Goal: Information Seeking & Learning: Learn about a topic

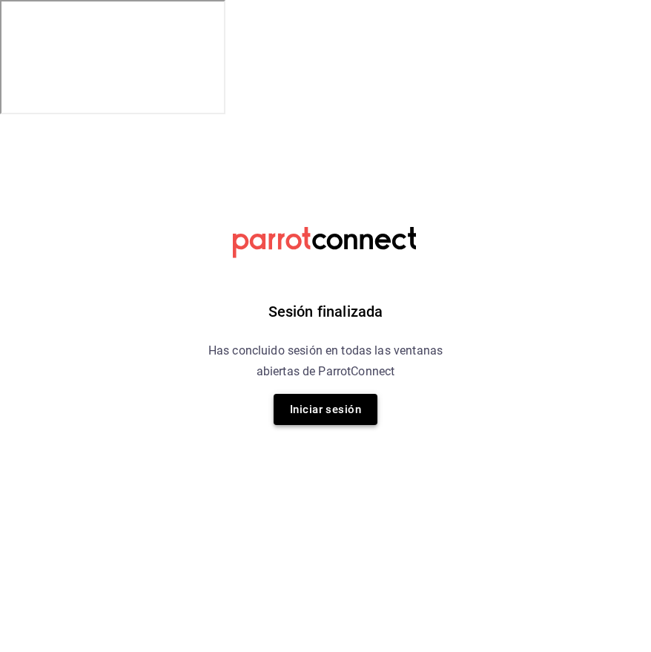
click at [329, 409] on button "Iniciar sesión" at bounding box center [326, 409] width 104 height 31
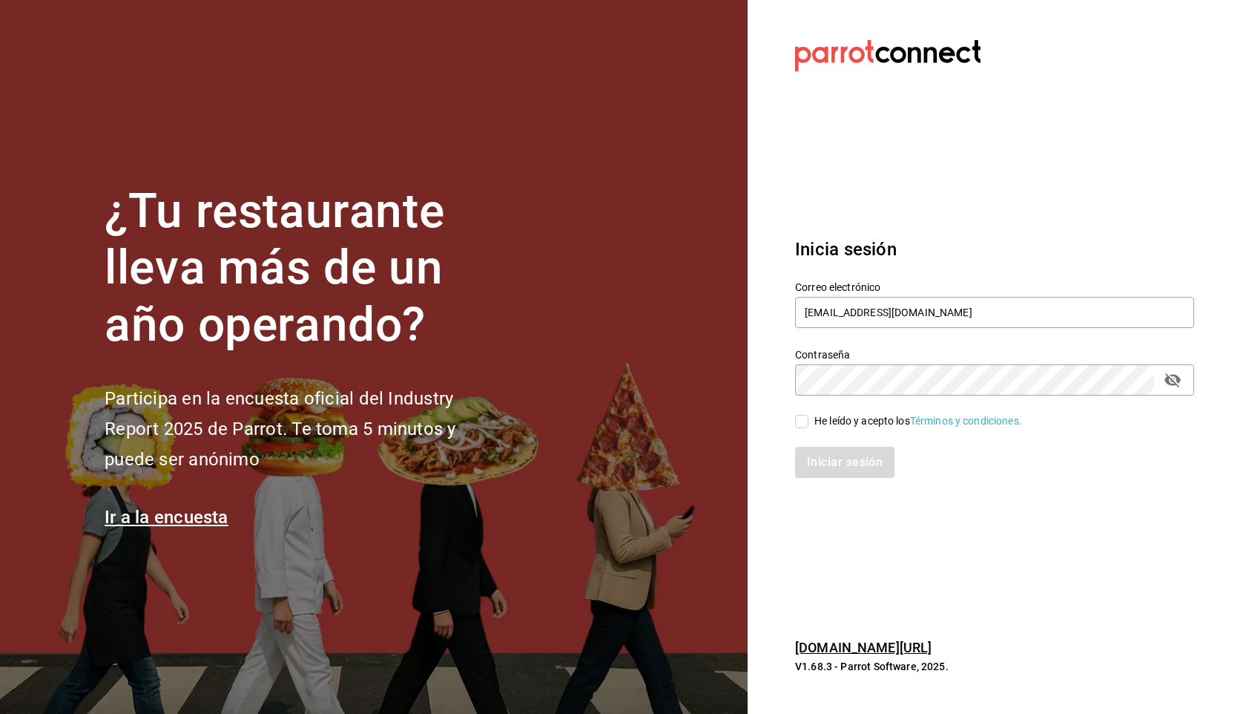
click at [651, 417] on input "He leído y acepto los Términos y condiciones." at bounding box center [801, 421] width 13 height 13
checkbox input "true"
click at [651, 459] on button "Iniciar sesión" at bounding box center [845, 462] width 101 height 31
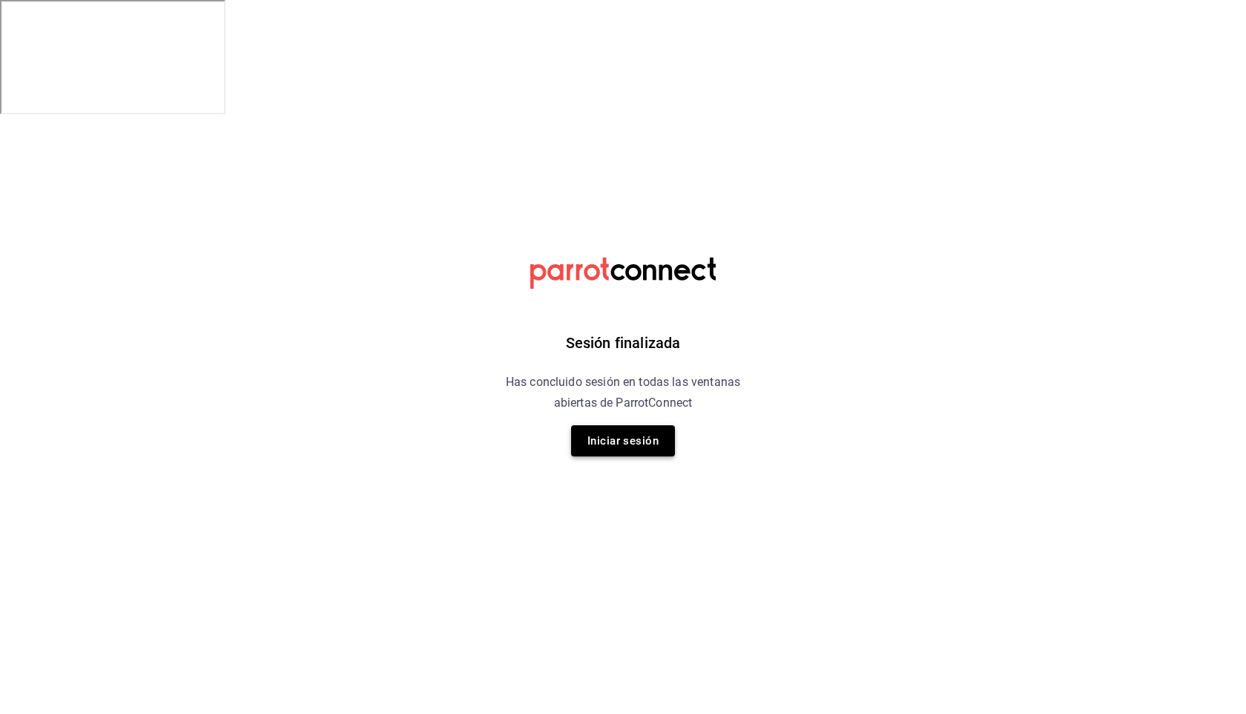
click at [605, 429] on button "Iniciar sesión" at bounding box center [623, 440] width 104 height 31
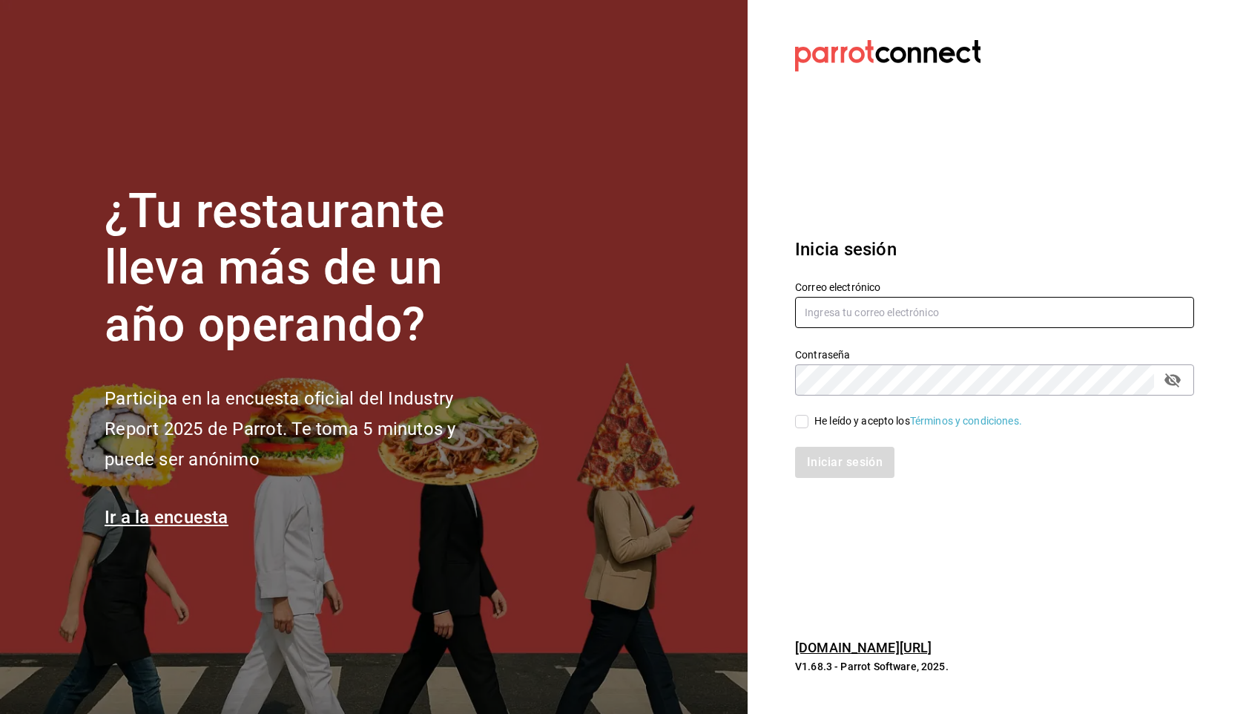
type input "[EMAIL_ADDRESS][DOMAIN_NAME]"
click at [800, 422] on input "He leído y acepto los Términos y condiciones." at bounding box center [801, 421] width 13 height 13
checkbox input "true"
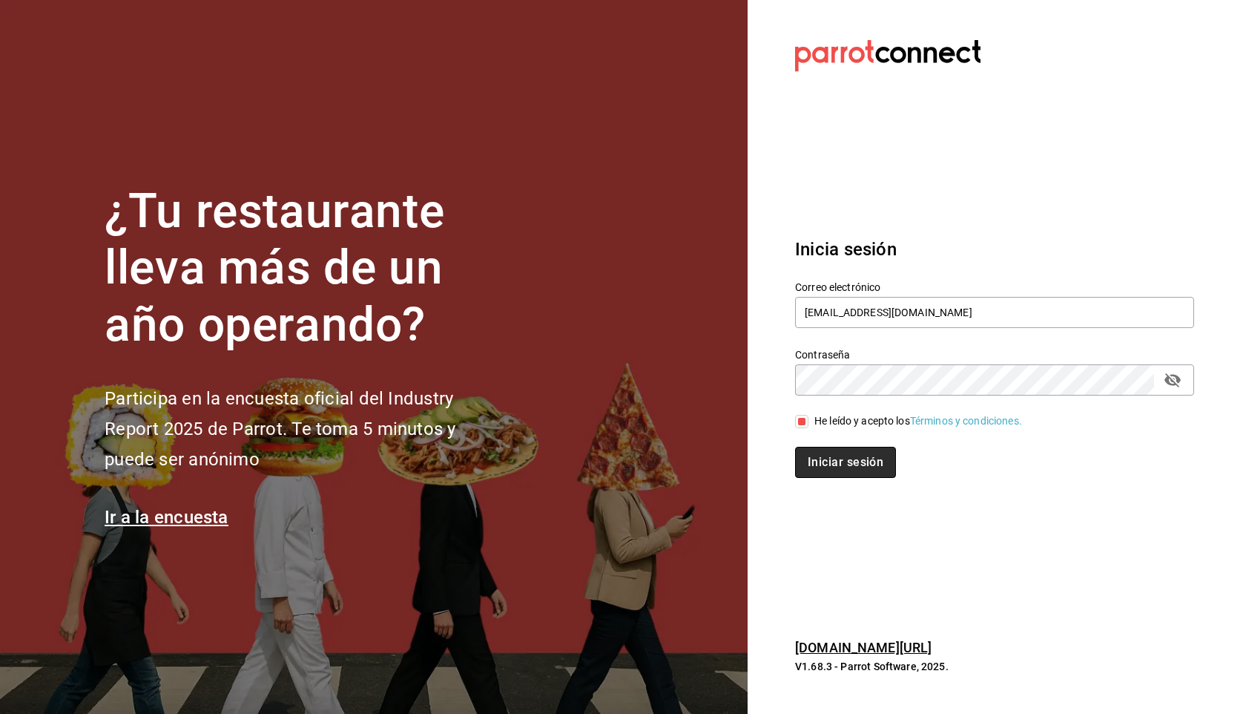
click at [818, 458] on button "Iniciar sesión" at bounding box center [845, 462] width 101 height 31
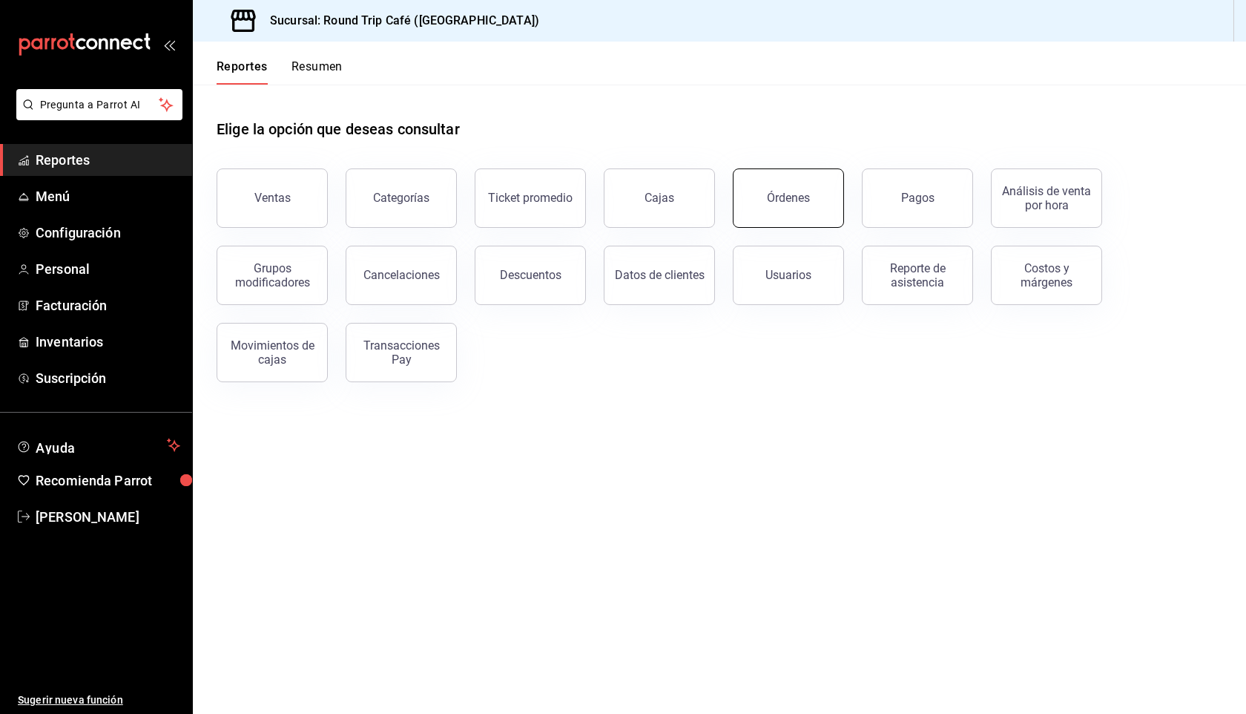
click at [799, 197] on div "Órdenes" at bounding box center [788, 198] width 43 height 14
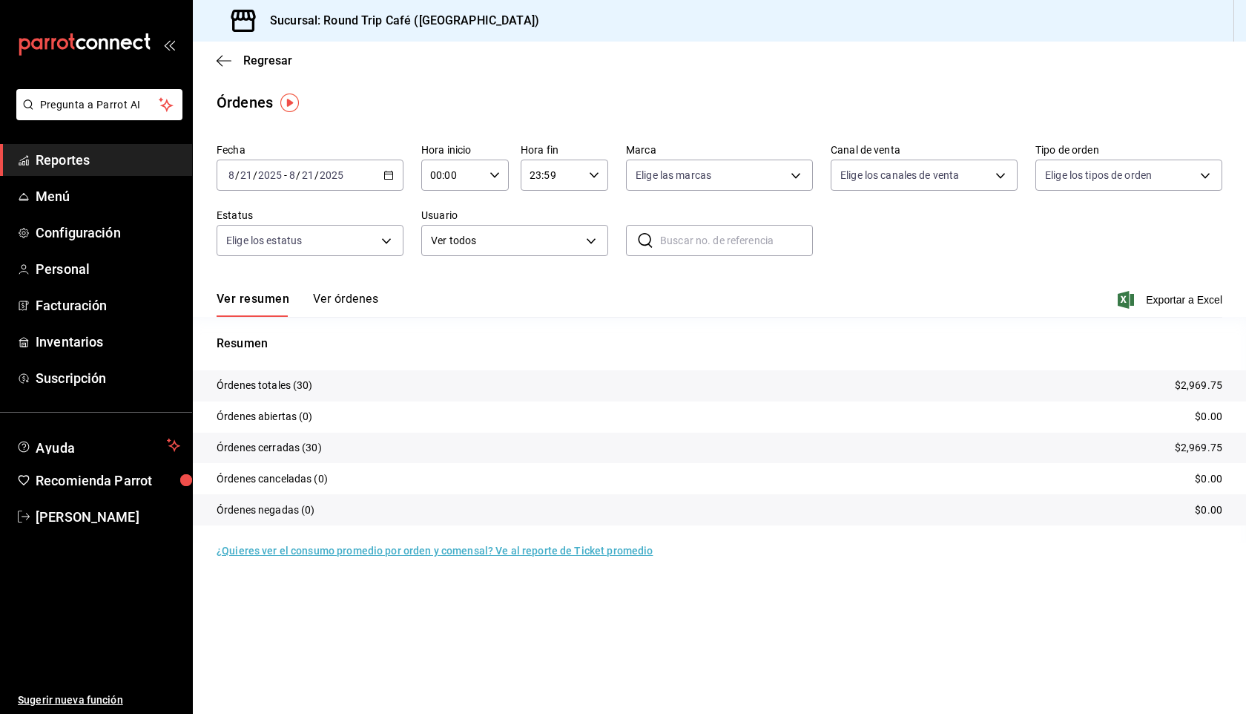
click at [357, 306] on button "Ver órdenes" at bounding box center [345, 304] width 65 height 25
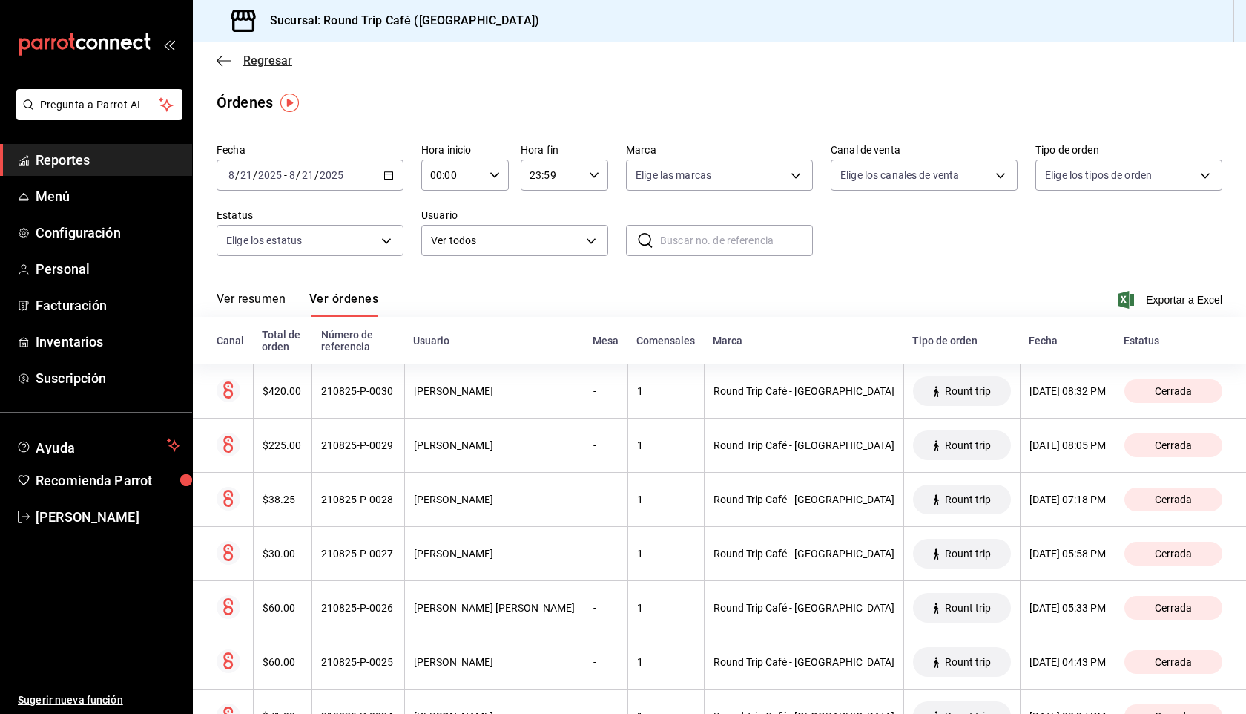
click at [228, 60] on icon "button" at bounding box center [224, 60] width 15 height 1
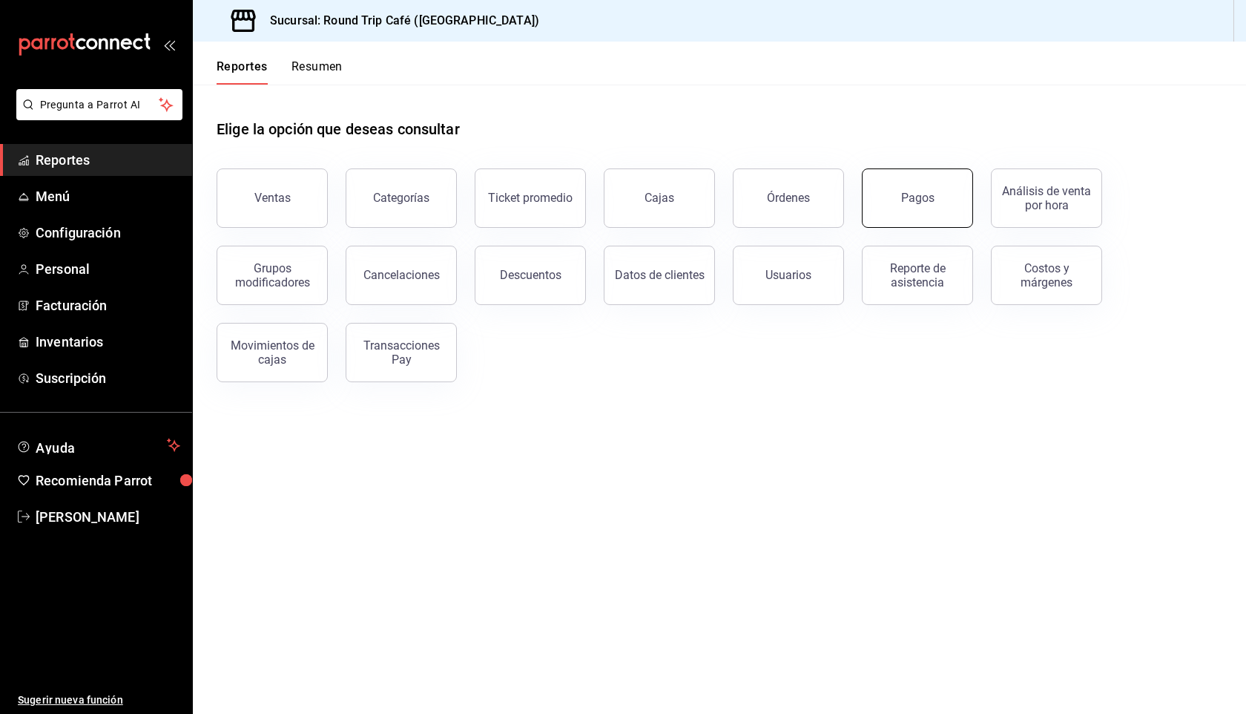
click at [944, 211] on button "Pagos" at bounding box center [917, 197] width 111 height 59
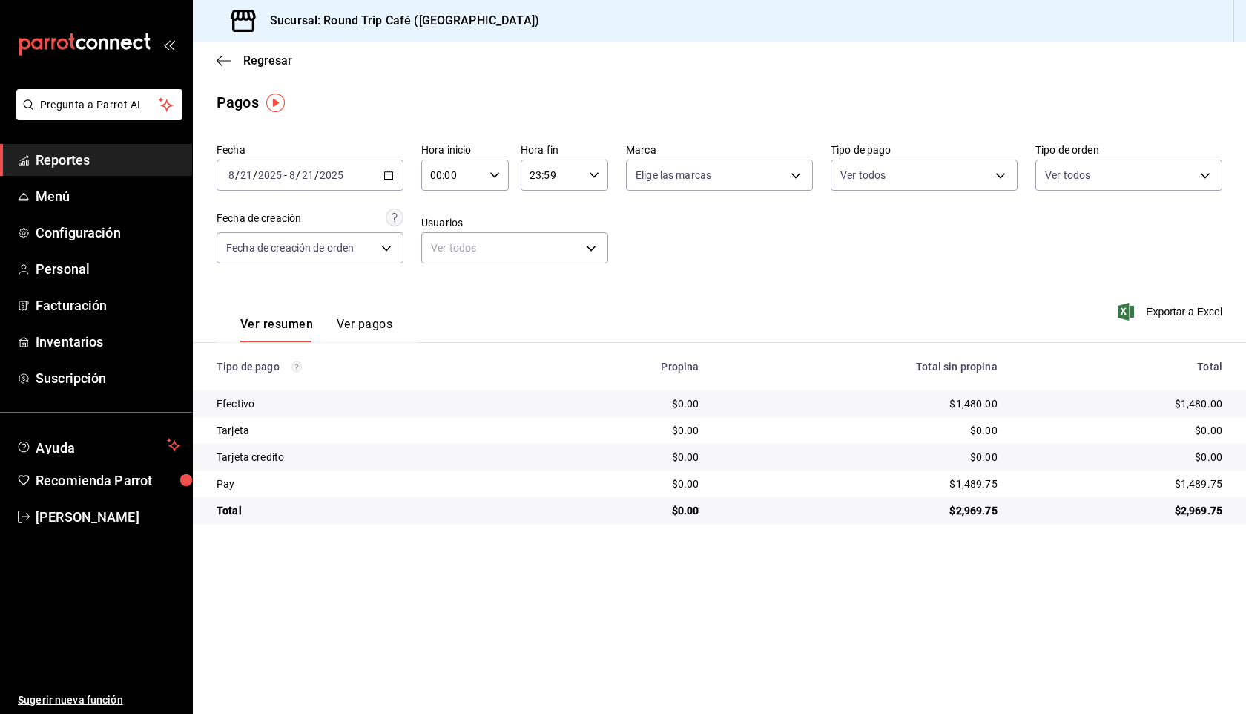
click at [226, 69] on div "Regresar" at bounding box center [719, 61] width 1053 height 38
click at [226, 58] on icon "button" at bounding box center [224, 60] width 15 height 13
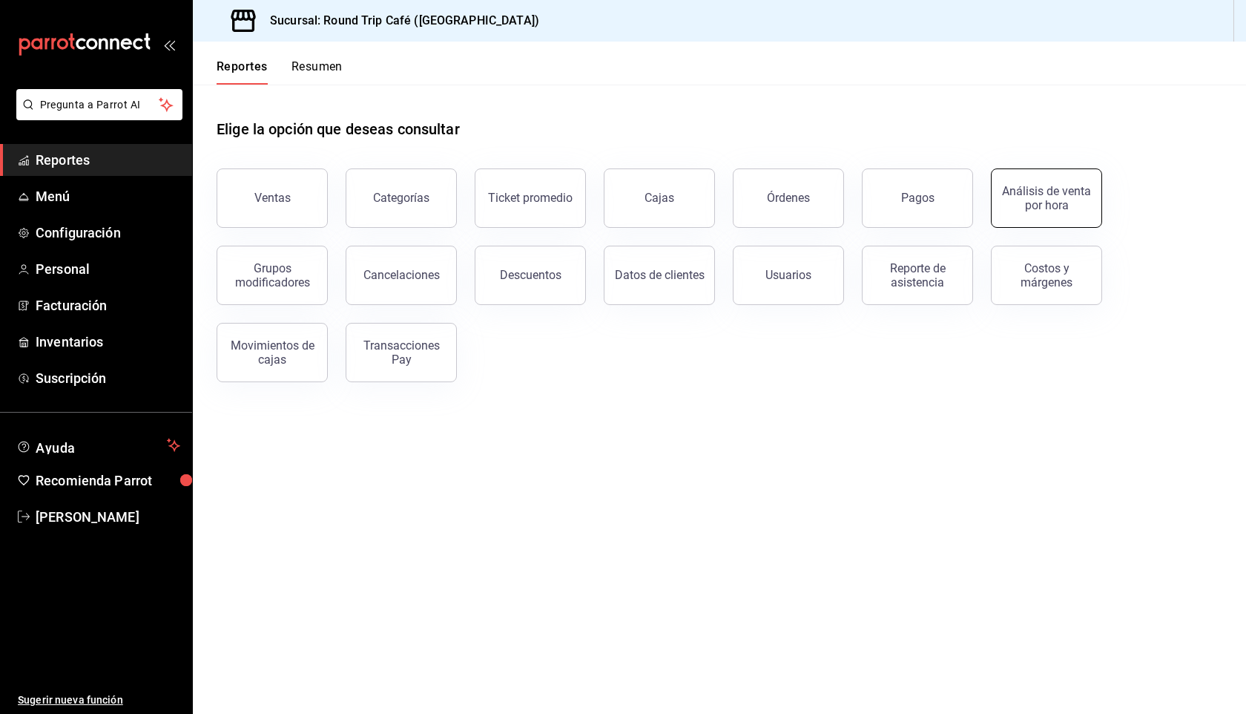
click at [1036, 218] on button "Análisis de venta por hora" at bounding box center [1046, 197] width 111 height 59
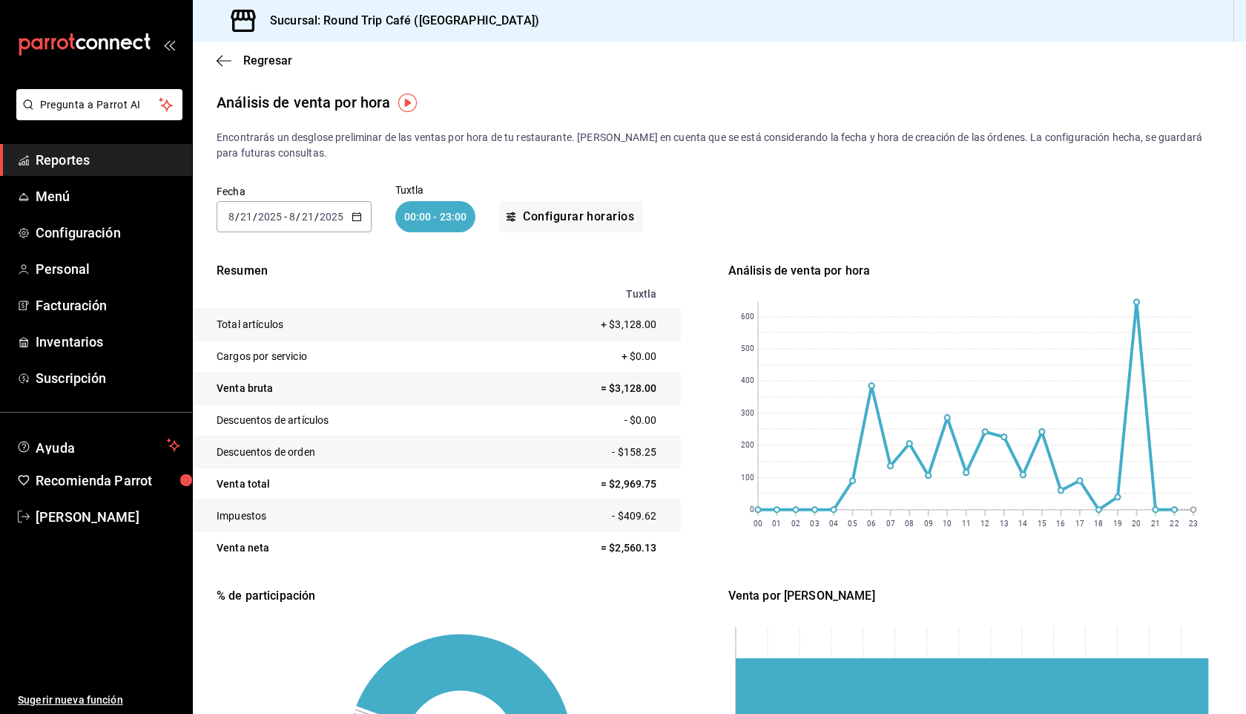
click at [200, 57] on div "Regresar" at bounding box center [719, 61] width 1053 height 38
click at [234, 57] on span "Regresar" at bounding box center [255, 60] width 76 height 14
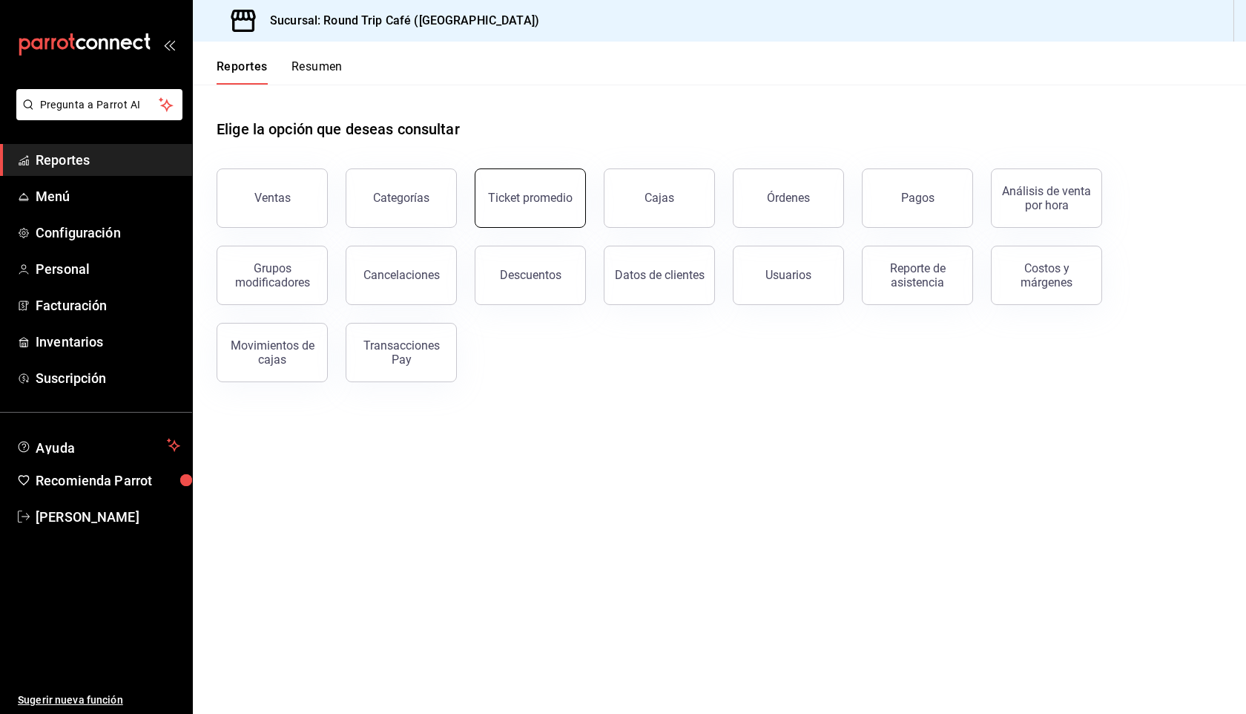
click at [514, 192] on div "Ticket promedio" at bounding box center [530, 198] width 85 height 14
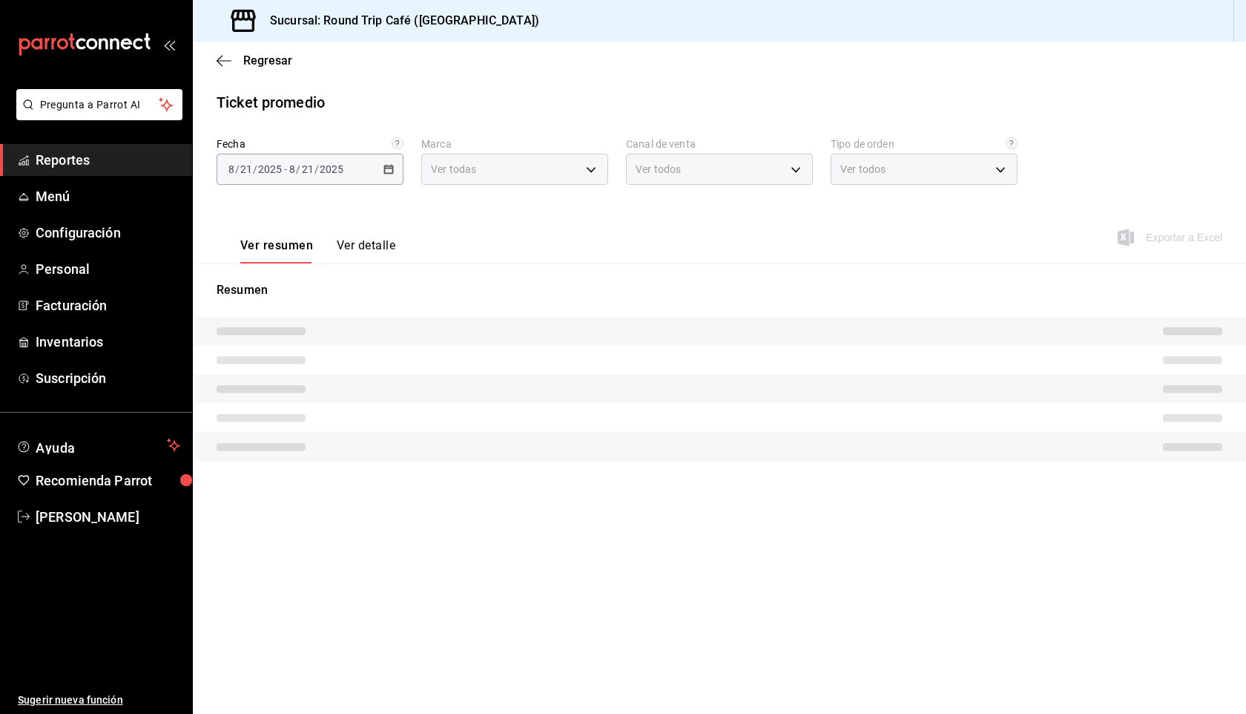
type input "89fa9395-ddff-42ed-a012-c70cfa9c47f1"
type input "PARROT,UBER_EATS,RAPPI,DIDI_FOOD,ONLINE"
type input "c9fb177b-bdb8-4992-9845-b23bc719a5be,EXTERNAL"
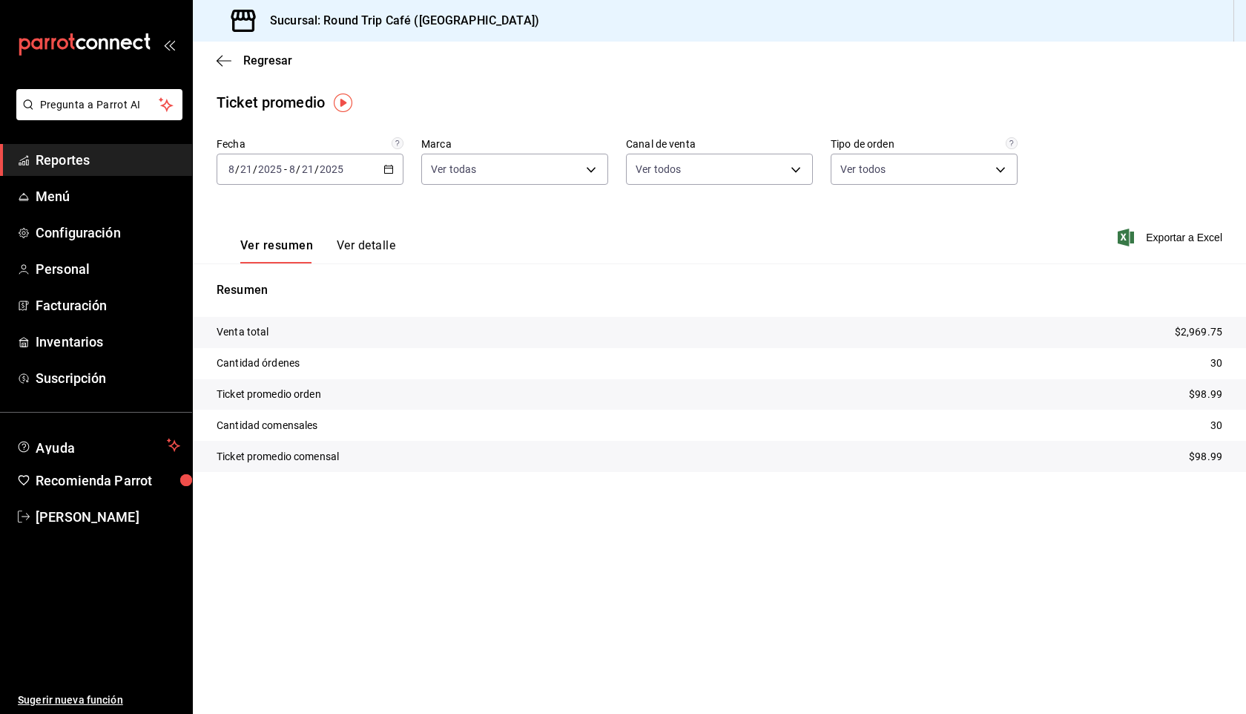
click at [372, 255] on button "Ver detalle" at bounding box center [366, 250] width 59 height 25
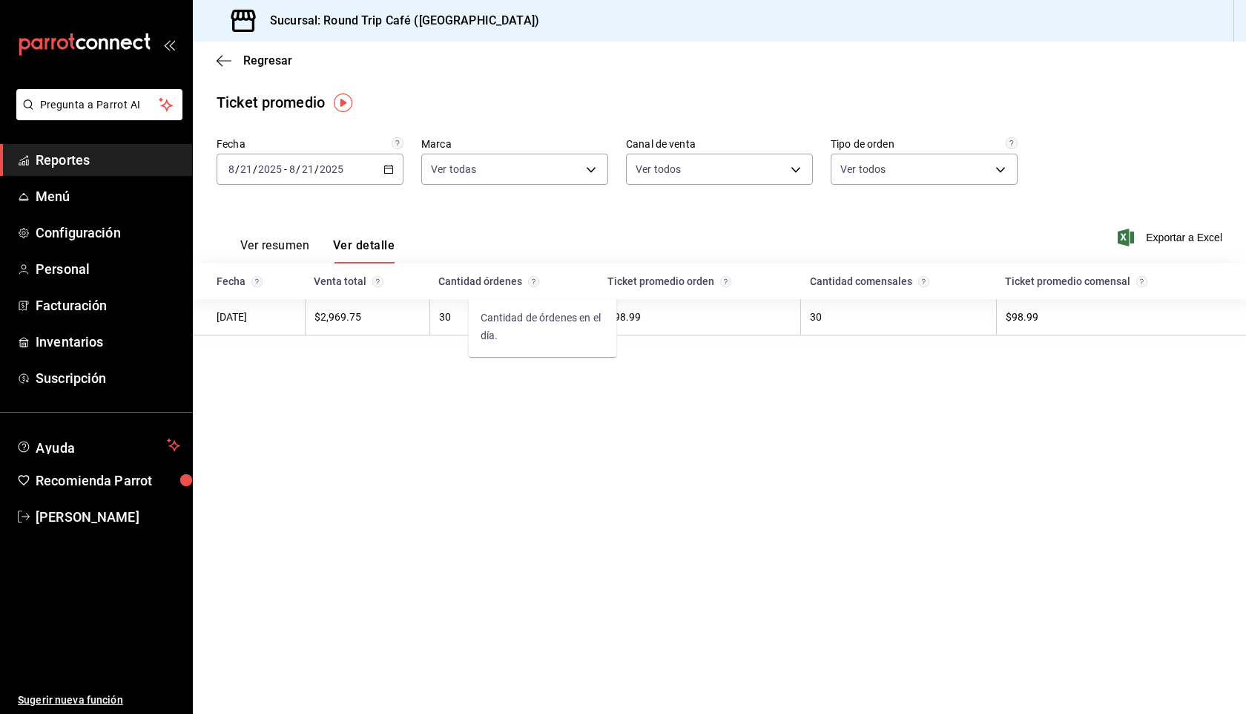
click at [539, 280] on circle "Cantidad de órdenes en el día." at bounding box center [534, 281] width 10 height 10
click at [248, 252] on button "Ver resumen" at bounding box center [274, 250] width 69 height 25
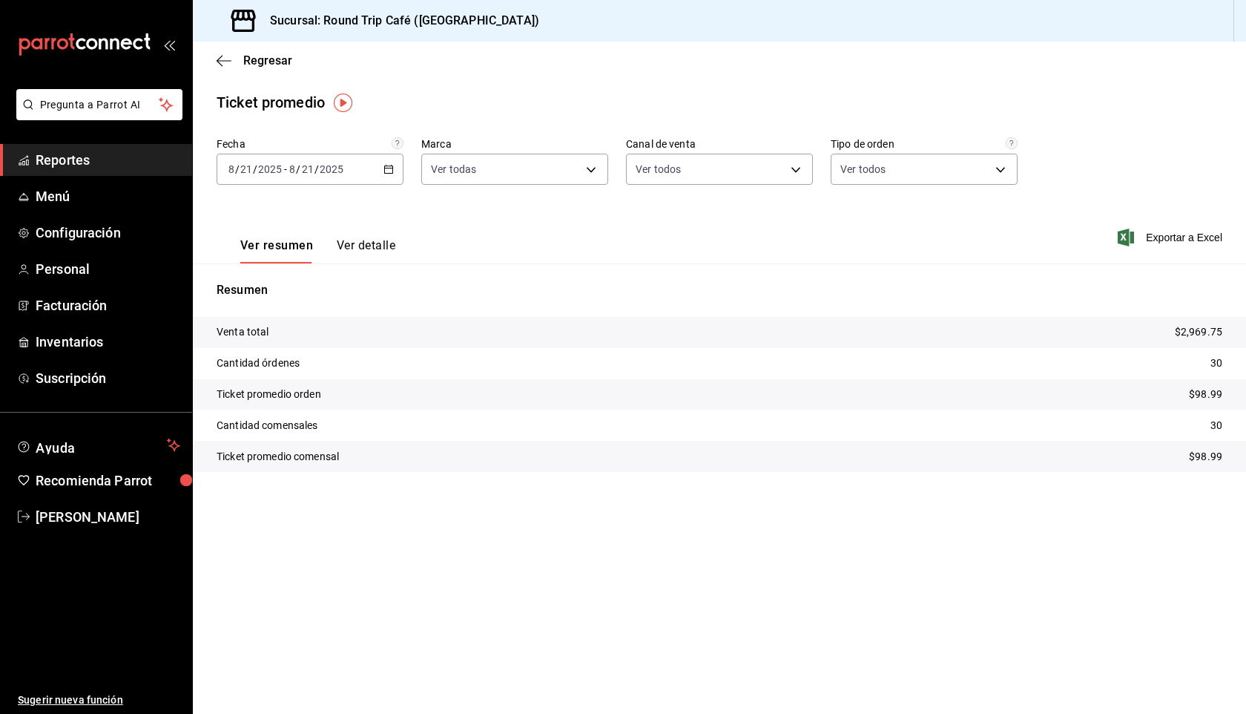
click at [293, 364] on p "Cantidad órdenes" at bounding box center [258, 363] width 83 height 16
click at [346, 243] on button "Ver detalle" at bounding box center [366, 250] width 59 height 25
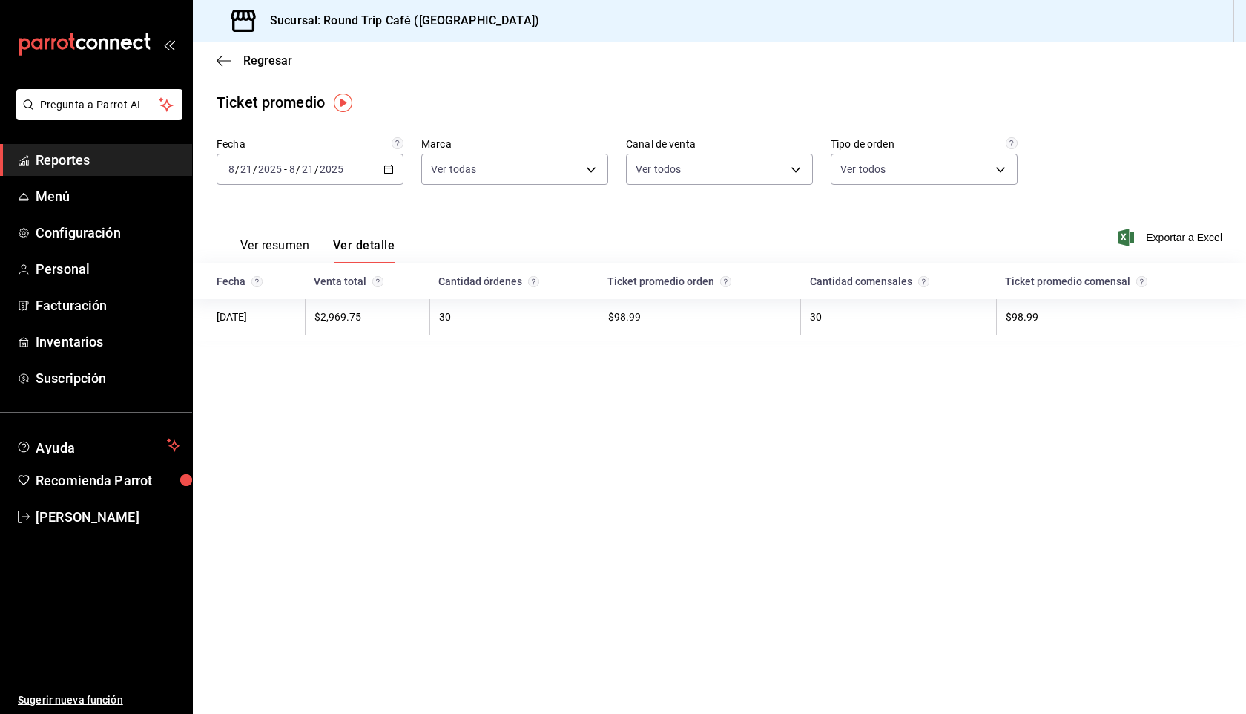
click at [385, 165] on icon "button" at bounding box center [388, 169] width 10 height 10
click at [281, 322] on li "Mes actual" at bounding box center [286, 313] width 139 height 33
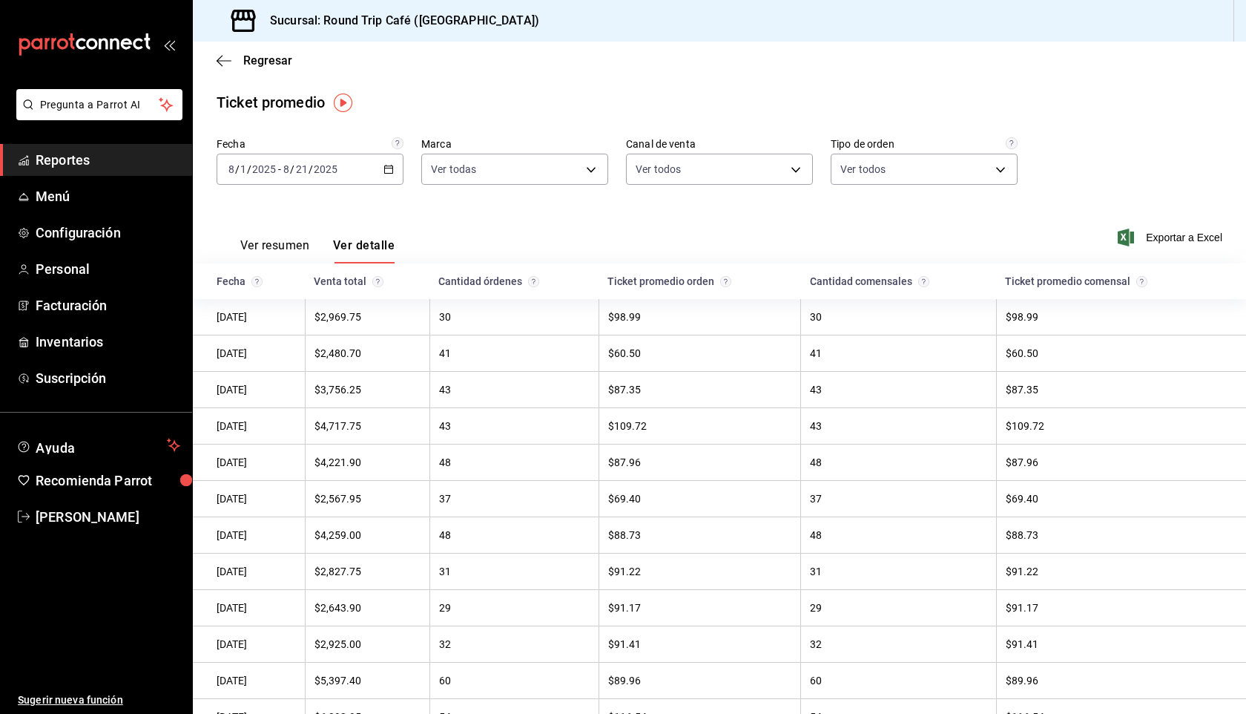
click at [386, 168] on \(Stroke\) "button" at bounding box center [389, 168] width 8 height 1
click at [308, 345] on span "Rango de fechas" at bounding box center [286, 348] width 115 height 16
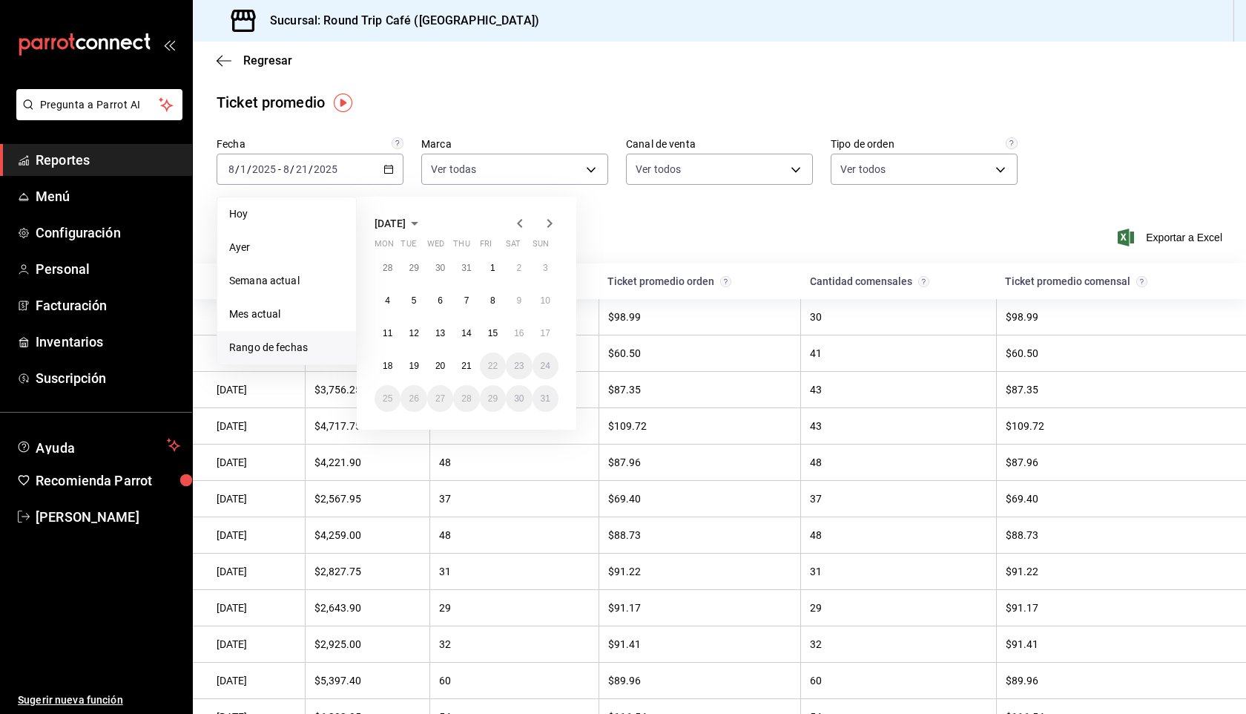
click at [512, 221] on icon "button" at bounding box center [520, 223] width 18 height 18
click at [414, 337] on abbr "15" at bounding box center [414, 333] width 10 height 10
click at [548, 217] on icon "button" at bounding box center [550, 223] width 18 height 18
click at [494, 334] on abbr "15" at bounding box center [493, 333] width 10 height 10
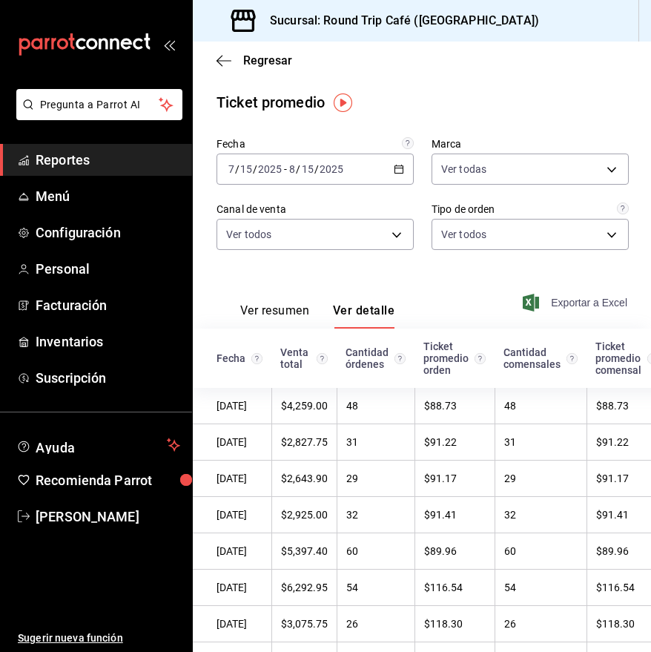
click at [551, 305] on span "Exportar a Excel" at bounding box center [577, 303] width 102 height 18
click at [395, 161] on div "2025-07-15 7 / 15 / 2025 - 2025-08-15 8 / 15 / 2025" at bounding box center [315, 169] width 197 height 31
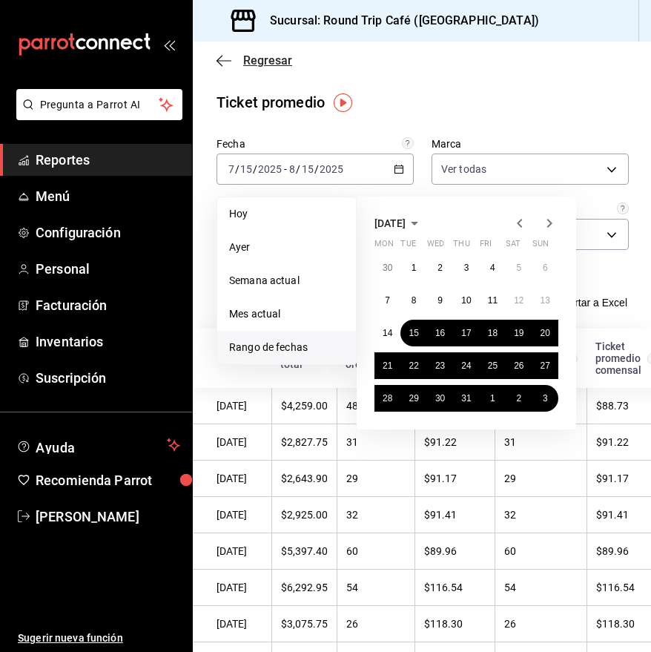
click at [225, 60] on icon "button" at bounding box center [224, 60] width 15 height 1
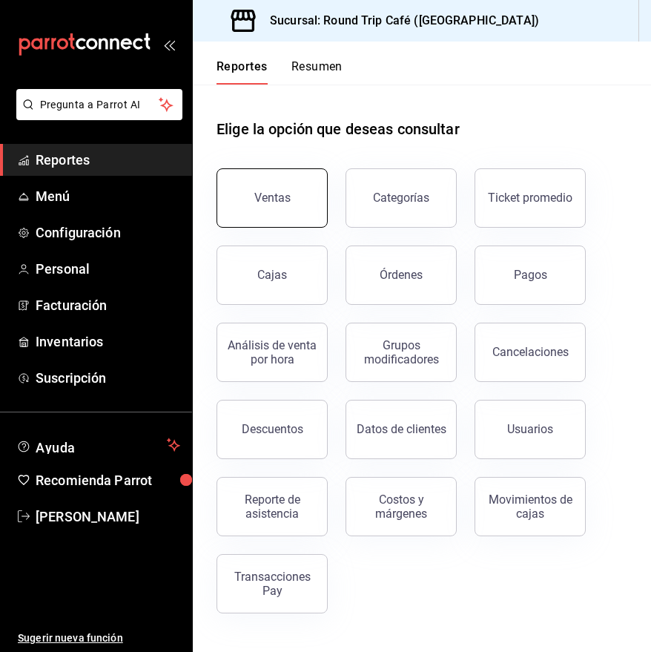
click at [268, 200] on div "Ventas" at bounding box center [272, 198] width 36 height 14
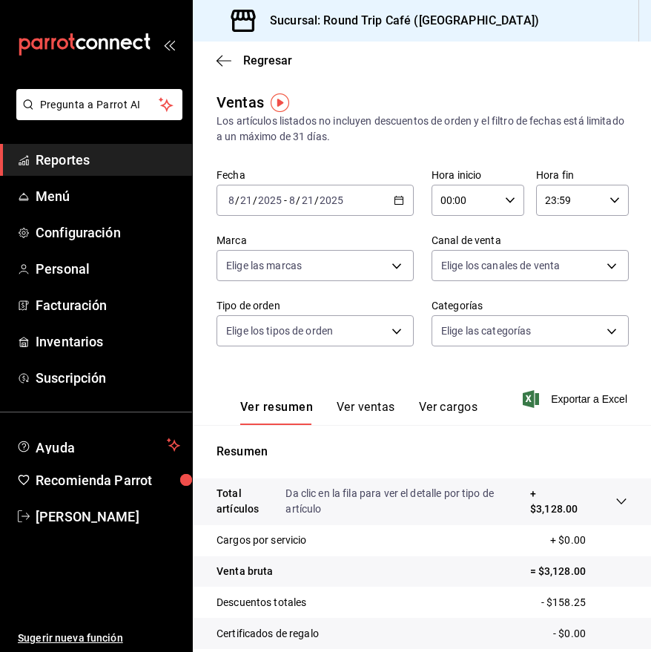
click at [405, 202] on div "2025-08-21 8 / 21 / 2025 - 2025-08-21 8 / 21 / 2025" at bounding box center [315, 200] width 197 height 31
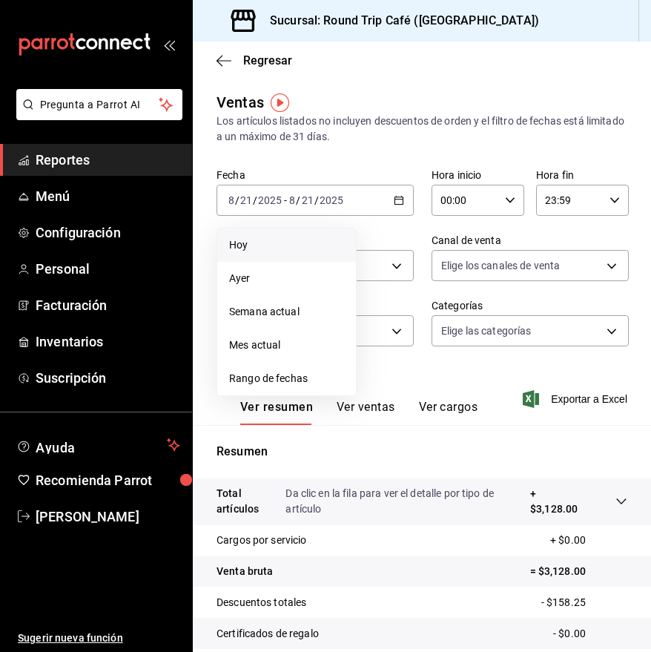
click at [303, 250] on span "Hoy" at bounding box center [286, 245] width 115 height 16
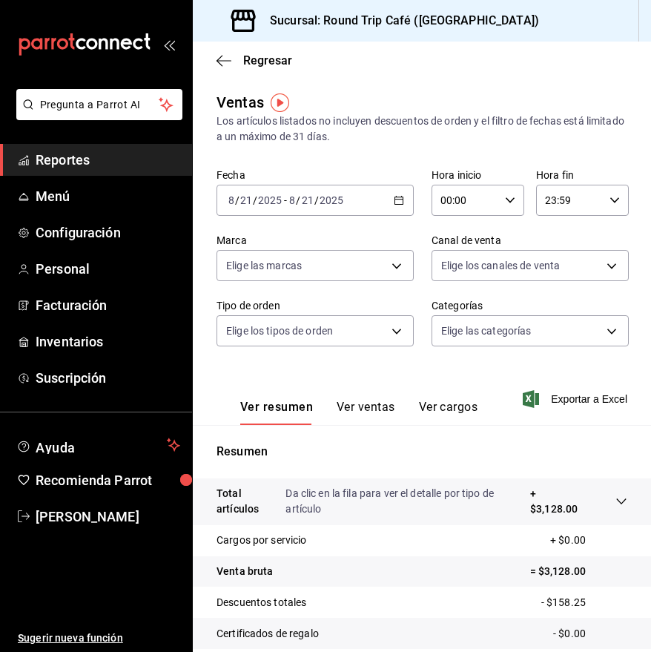
click at [348, 406] on button "Ver ventas" at bounding box center [366, 412] width 59 height 25
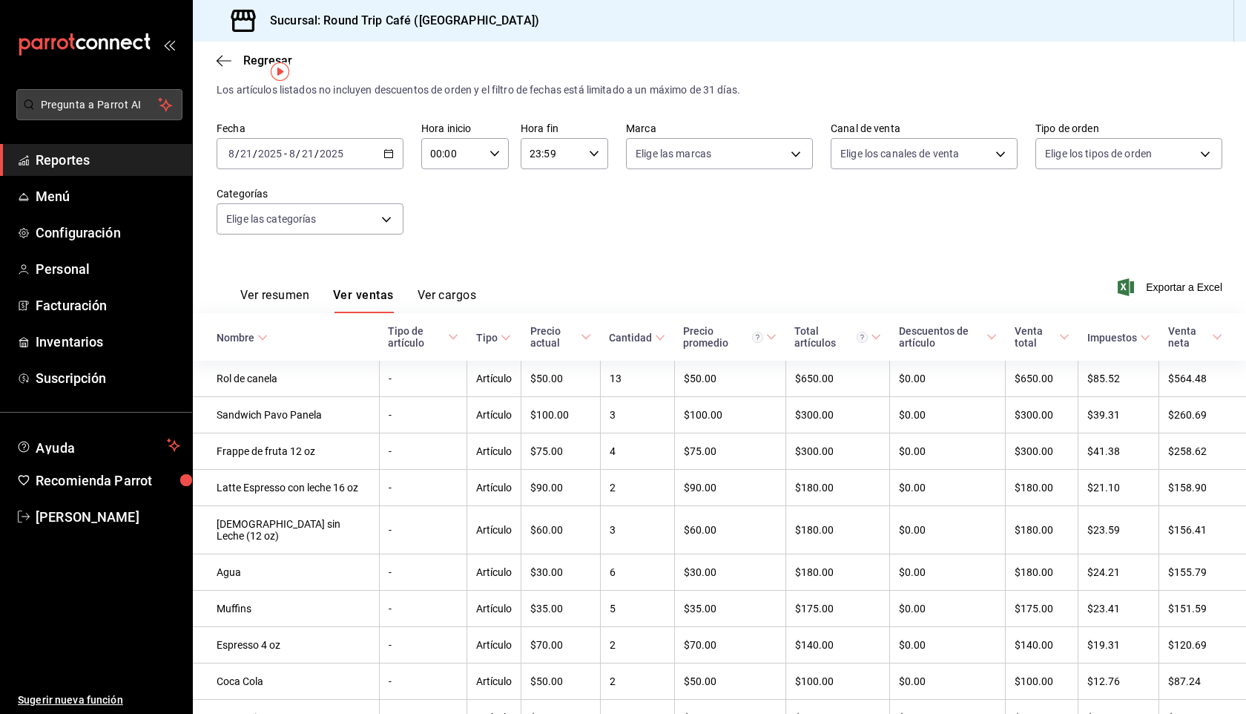
scroll to position [36, 0]
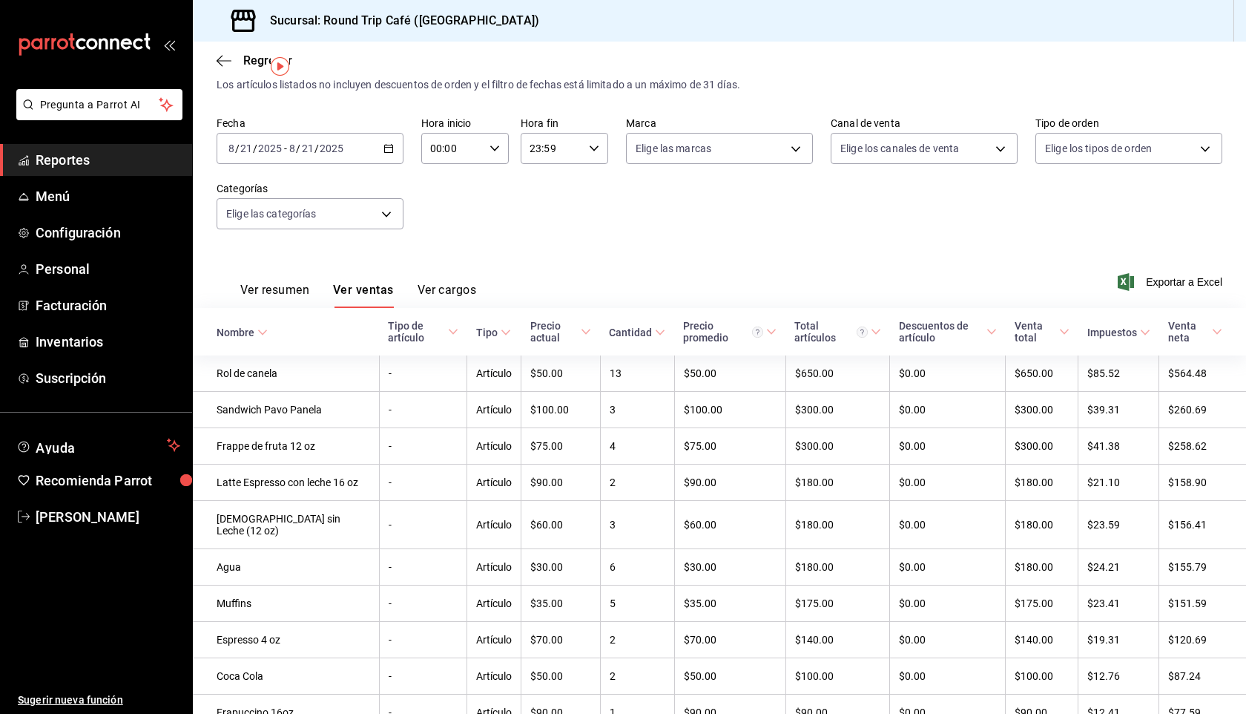
click at [289, 291] on button "Ver resumen" at bounding box center [274, 295] width 69 height 25
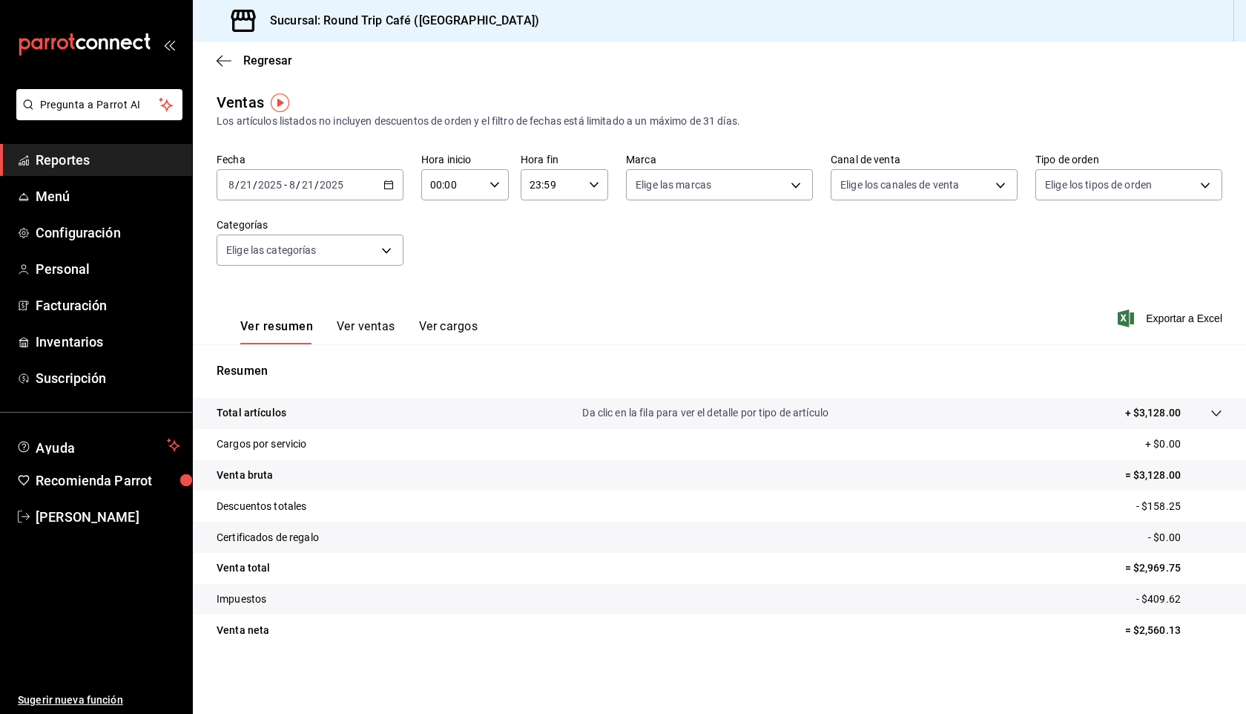
click at [392, 180] on icon "button" at bounding box center [388, 185] width 10 height 10
click at [292, 360] on span "Rango de fechas" at bounding box center [286, 363] width 115 height 16
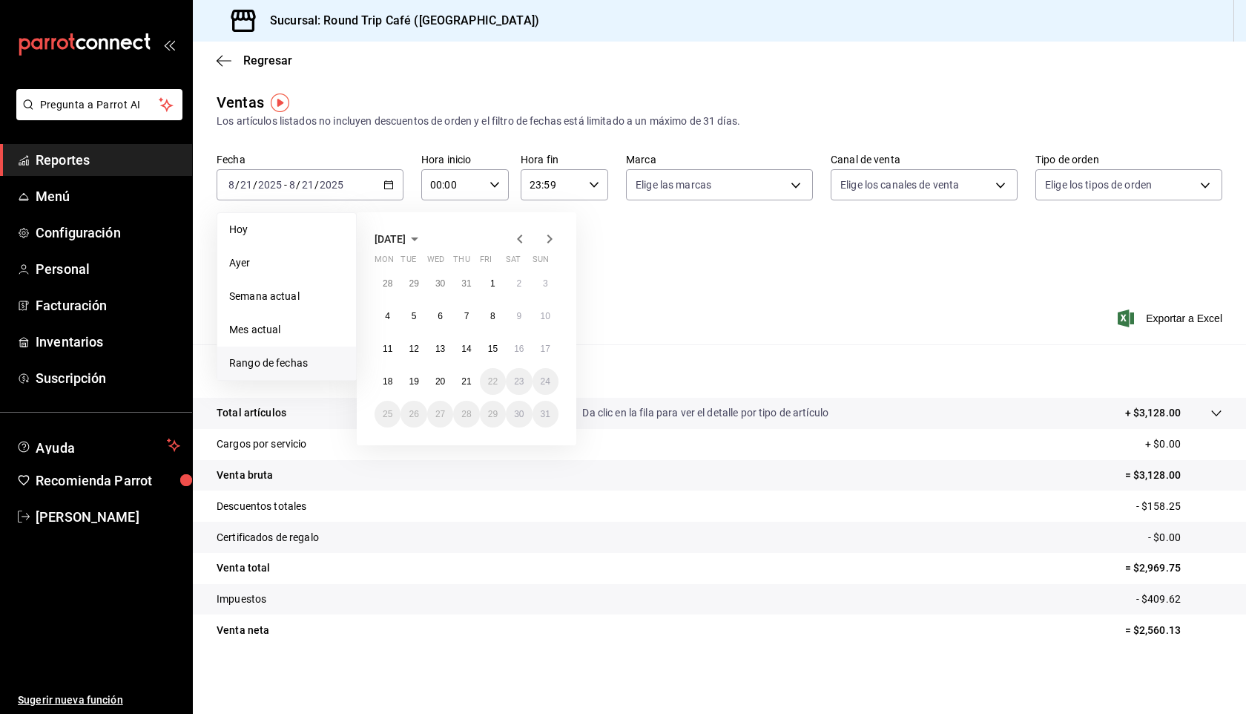
click at [521, 243] on icon "button" at bounding box center [520, 239] width 18 height 18
click at [406, 346] on button "15" at bounding box center [414, 348] width 26 height 27
click at [548, 240] on icon "button" at bounding box center [550, 239] width 18 height 18
click at [516, 230] on icon "button" at bounding box center [520, 239] width 18 height 18
click at [415, 347] on abbr "15" at bounding box center [414, 348] width 10 height 10
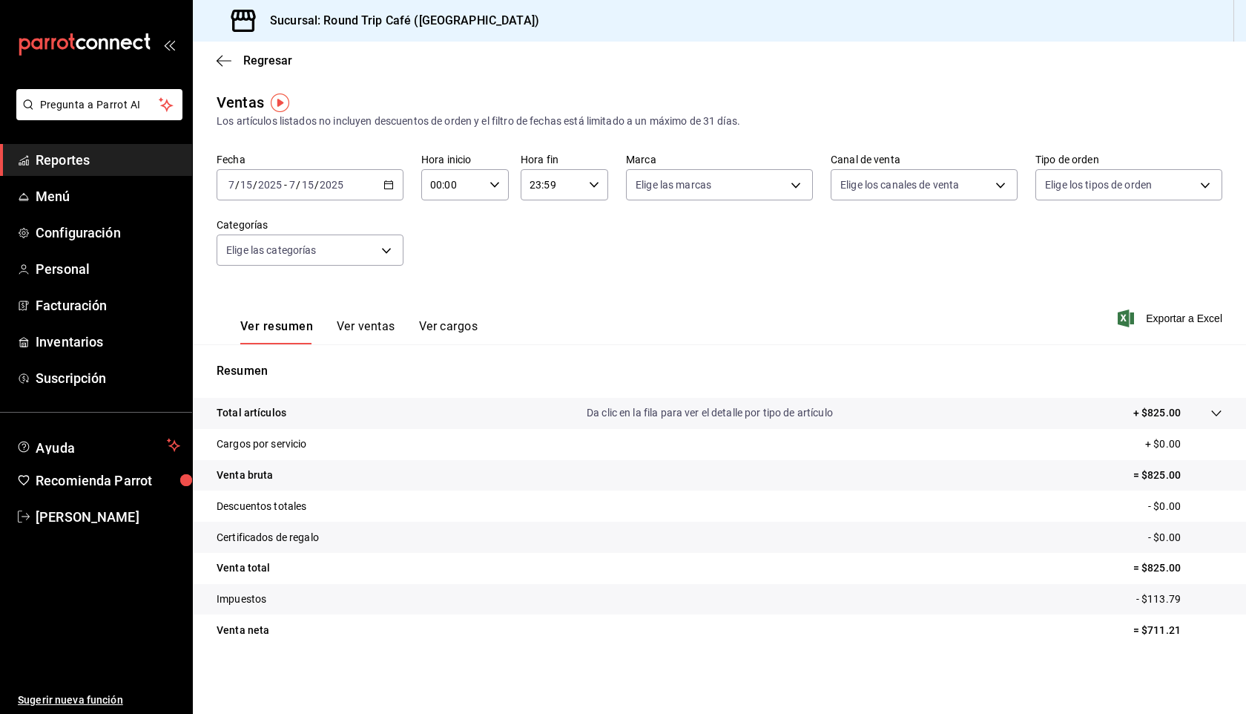
click at [389, 190] on div "2025-07-15 7 / 15 / 2025 - 2025-07-15 7 / 15 / 2025" at bounding box center [310, 184] width 187 height 31
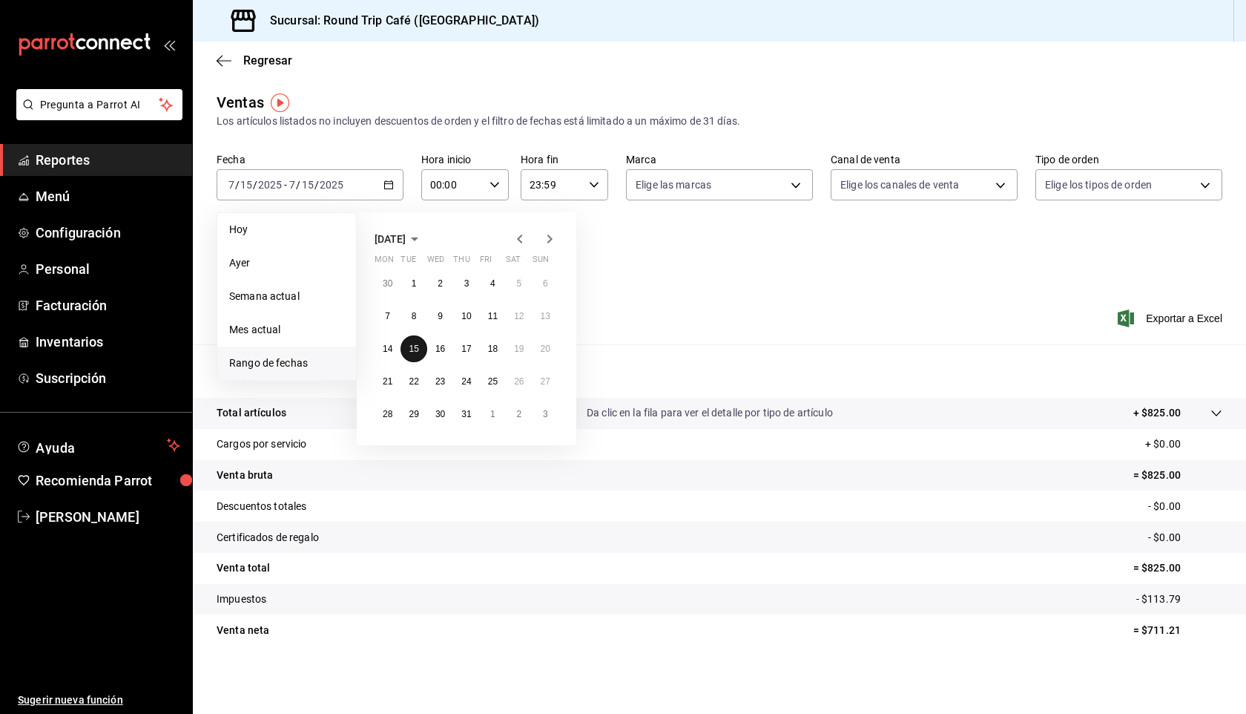
click at [418, 349] on abbr "15" at bounding box center [414, 348] width 10 height 10
click at [554, 240] on icon "button" at bounding box center [550, 239] width 18 height 18
click at [465, 345] on abbr "14" at bounding box center [466, 348] width 10 height 10
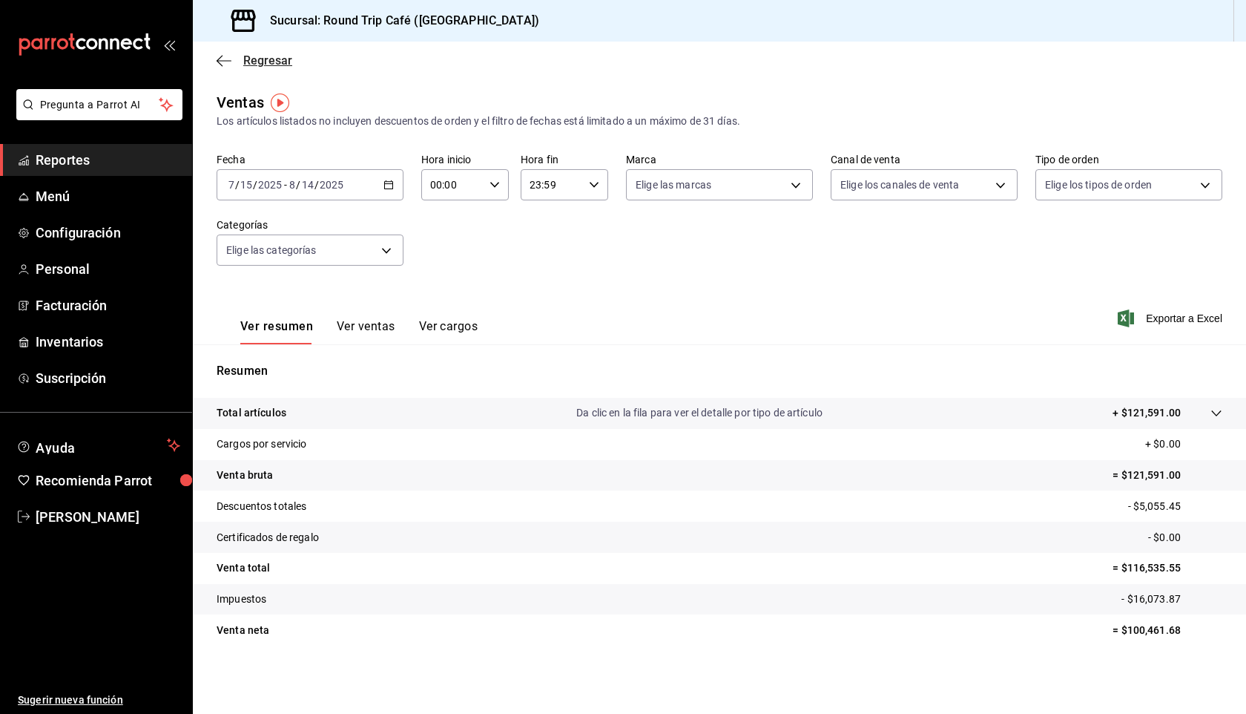
click at [218, 60] on icon "button" at bounding box center [224, 60] width 15 height 1
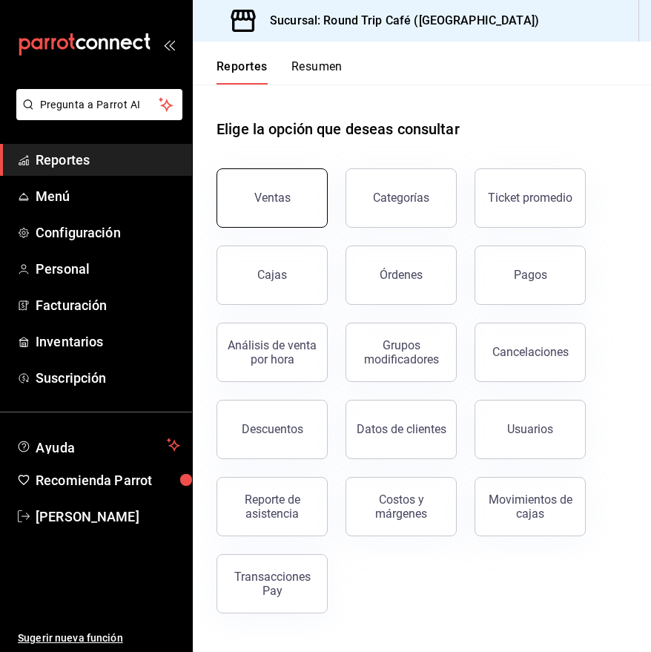
click at [260, 217] on button "Ventas" at bounding box center [272, 197] width 111 height 59
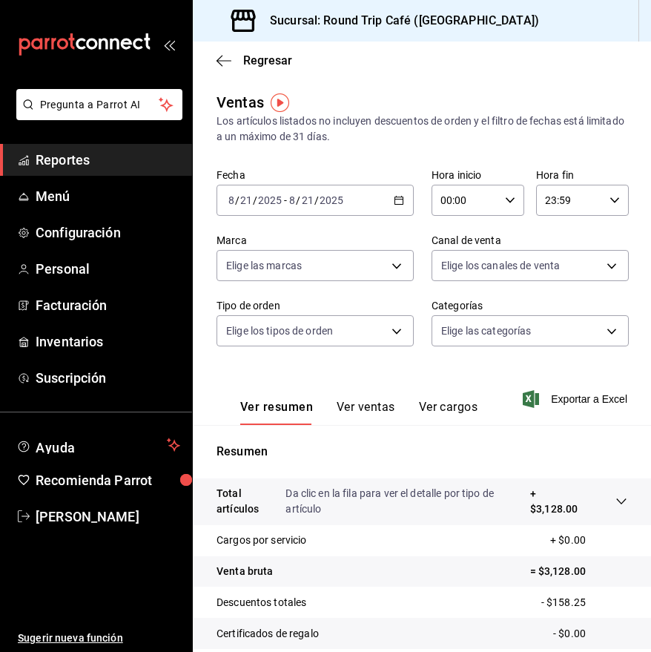
click at [362, 407] on button "Ver ventas" at bounding box center [366, 412] width 59 height 25
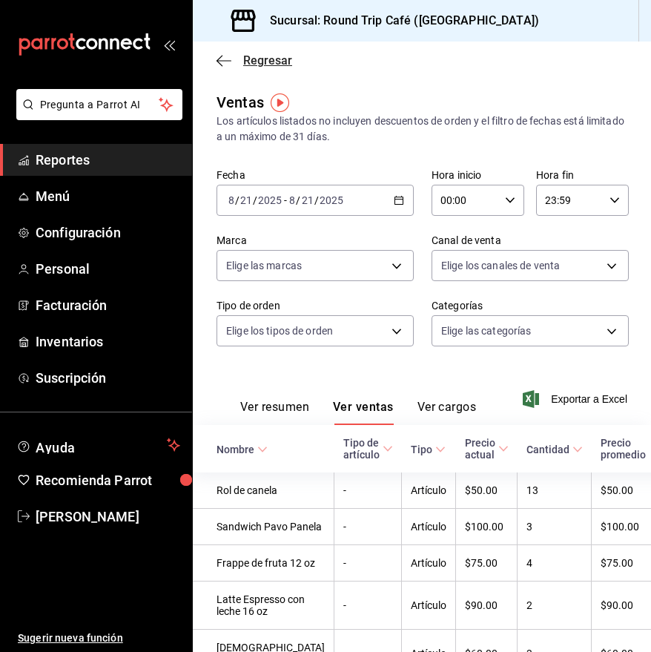
click at [217, 56] on icon "button" at bounding box center [224, 60] width 15 height 13
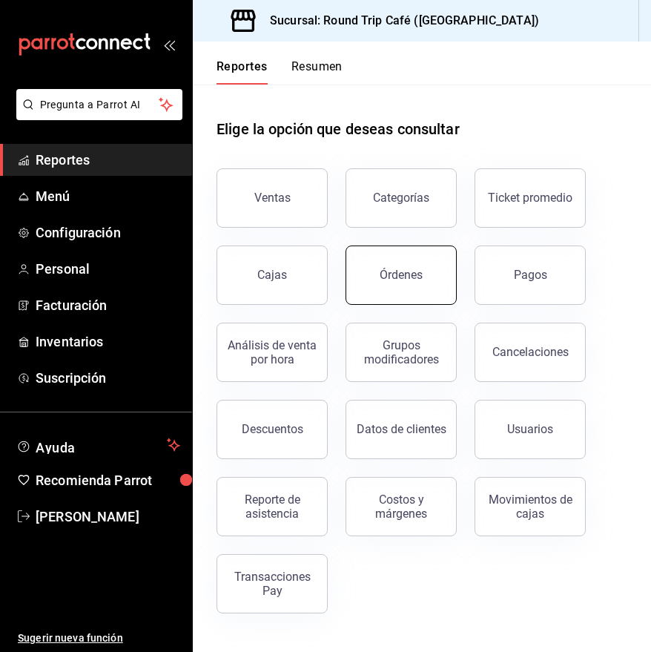
click at [421, 275] on button "Órdenes" at bounding box center [401, 275] width 111 height 59
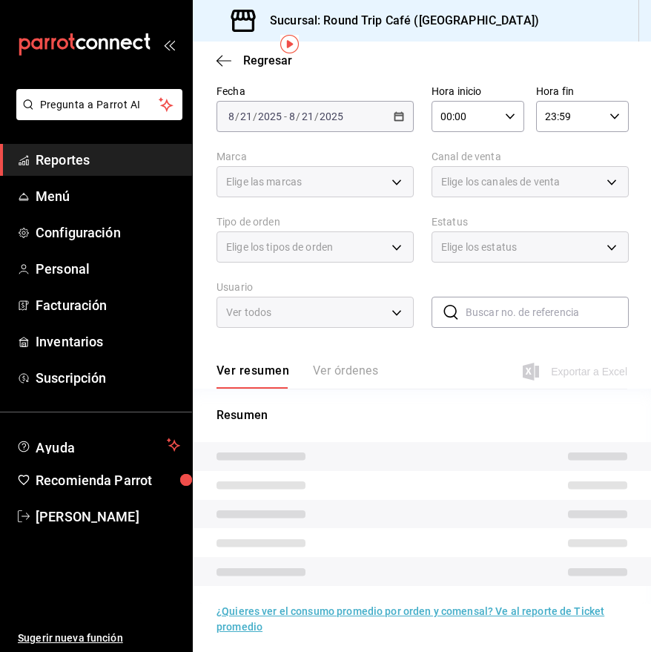
scroll to position [60, 0]
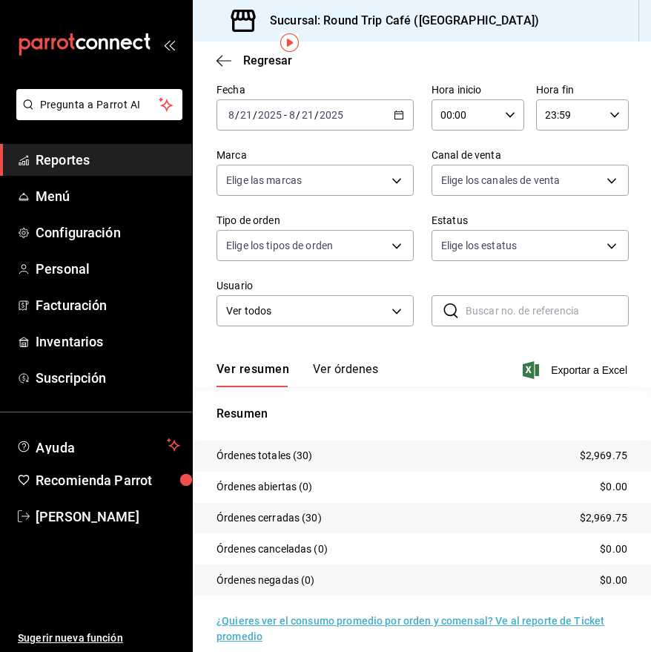
click at [363, 369] on button "Ver órdenes" at bounding box center [345, 374] width 65 height 25
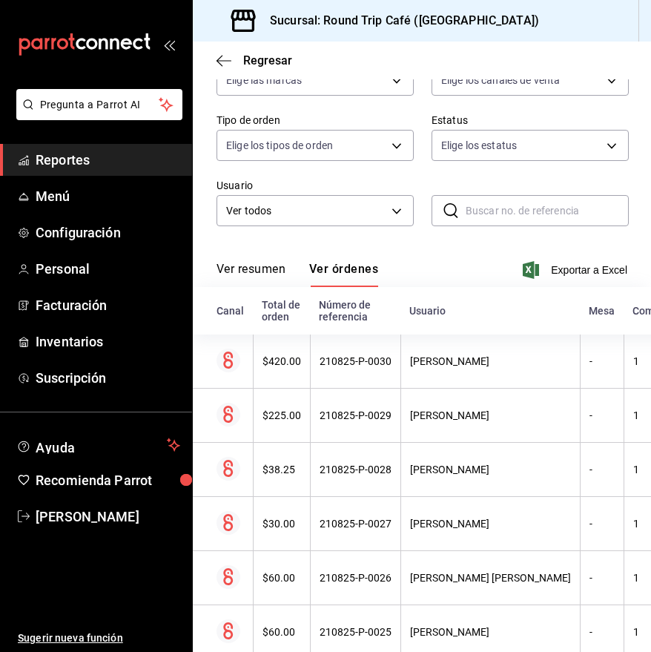
scroll to position [171, 0]
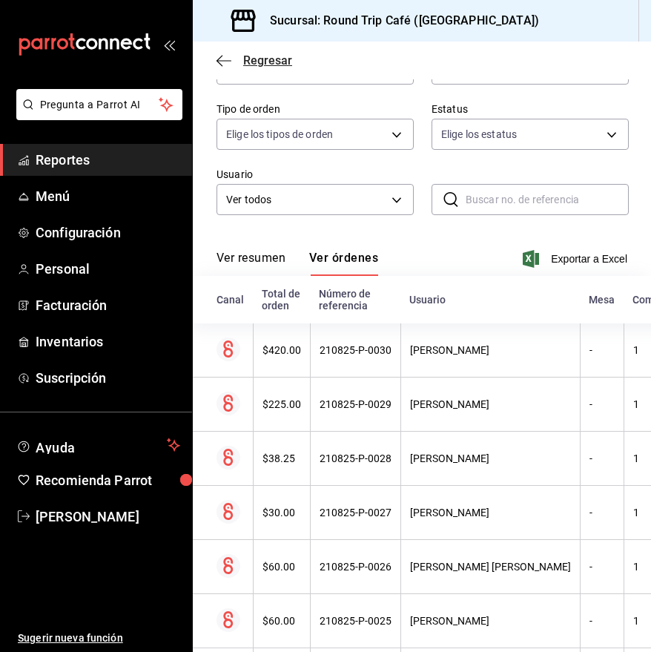
click at [231, 63] on span "Regresar" at bounding box center [255, 60] width 76 height 14
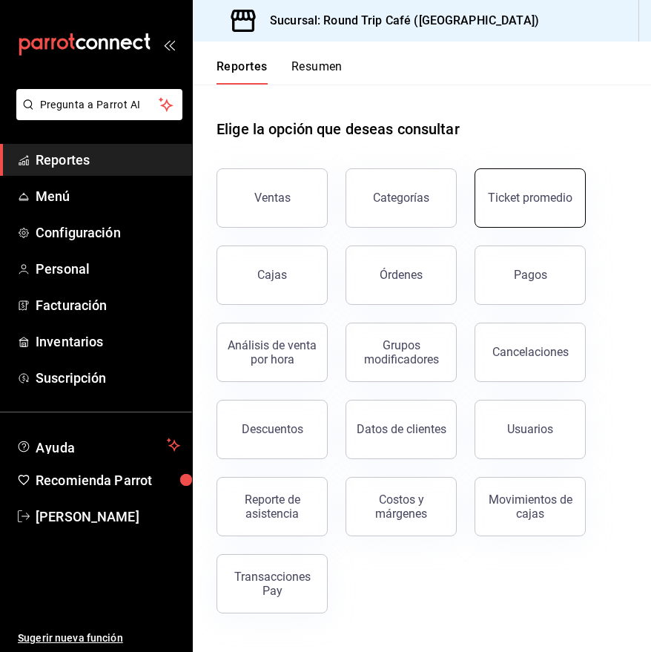
click at [523, 196] on div "Ticket promedio" at bounding box center [530, 198] width 85 height 14
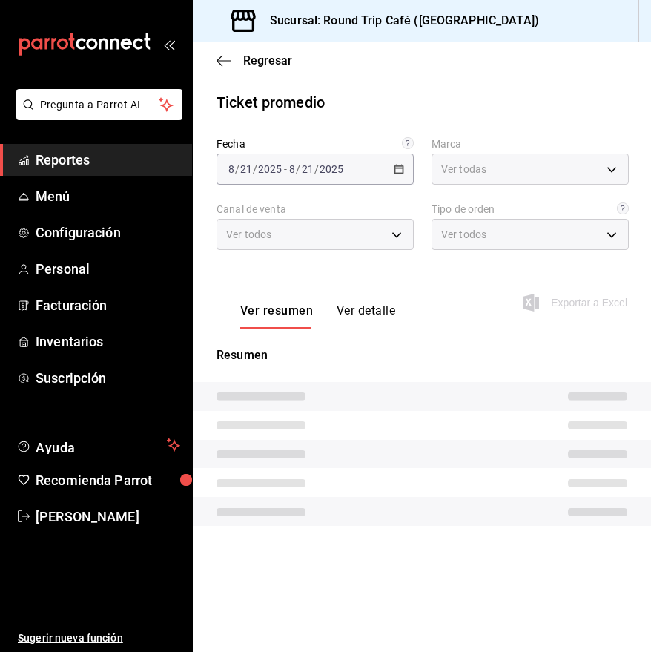
type input "89fa9395-ddff-42ed-a012-c70cfa9c47f1"
type input "PARROT,UBER_EATS,RAPPI,DIDI_FOOD,ONLINE"
type input "c9fb177b-bdb8-4992-9845-b23bc719a5be,EXTERNAL"
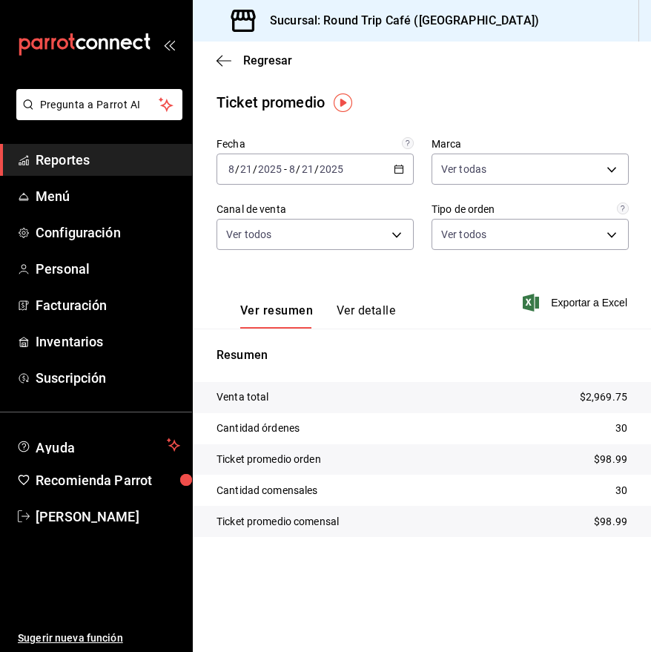
click at [369, 309] on button "Ver detalle" at bounding box center [366, 315] width 59 height 25
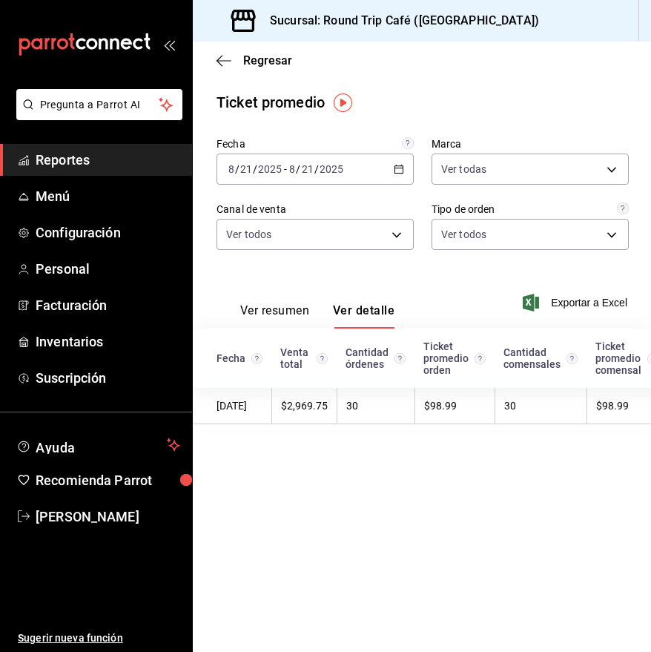
click at [398, 171] on icon "button" at bounding box center [399, 169] width 10 height 10
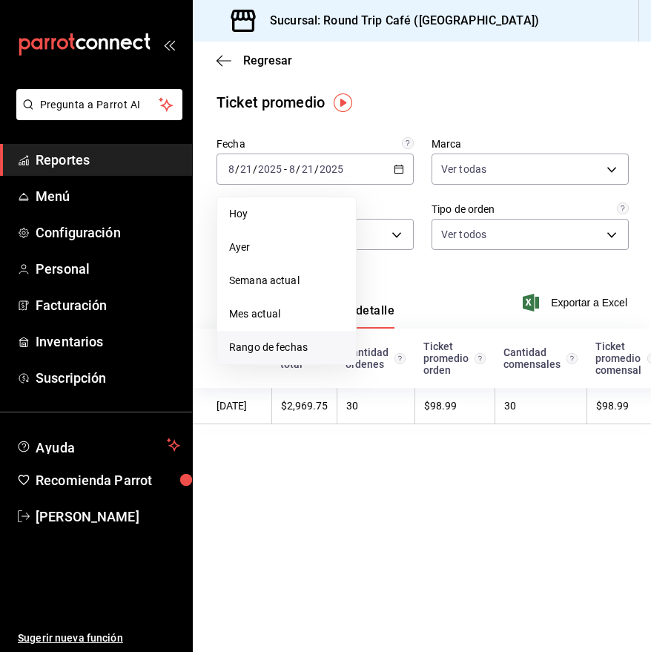
click at [292, 341] on span "Rango de fechas" at bounding box center [286, 348] width 115 height 16
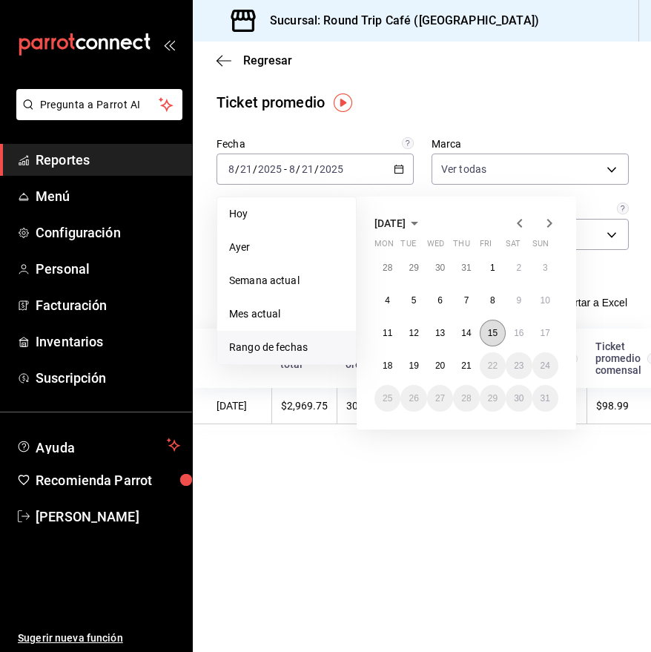
click at [494, 329] on abbr "15" at bounding box center [493, 333] width 10 height 10
click at [464, 365] on abbr "21" at bounding box center [466, 365] width 10 height 10
